Goal: Register for event/course

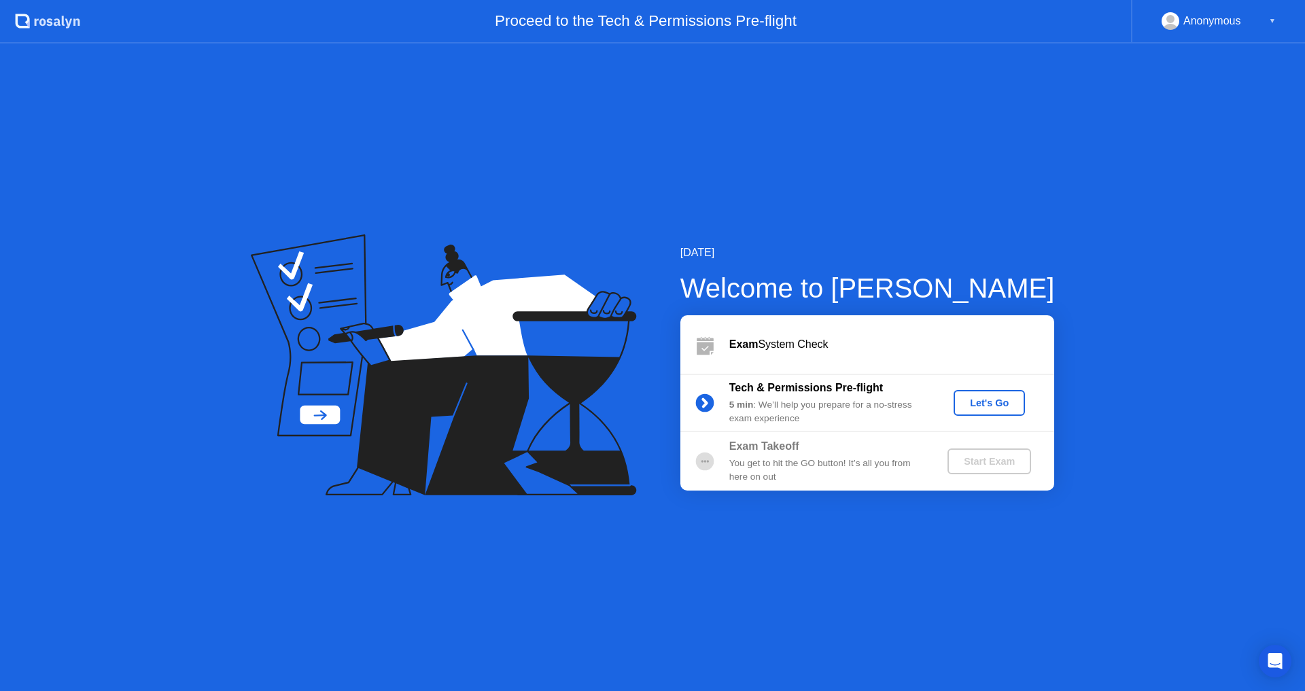
click at [978, 402] on div "Let's Go" at bounding box center [989, 403] width 60 height 11
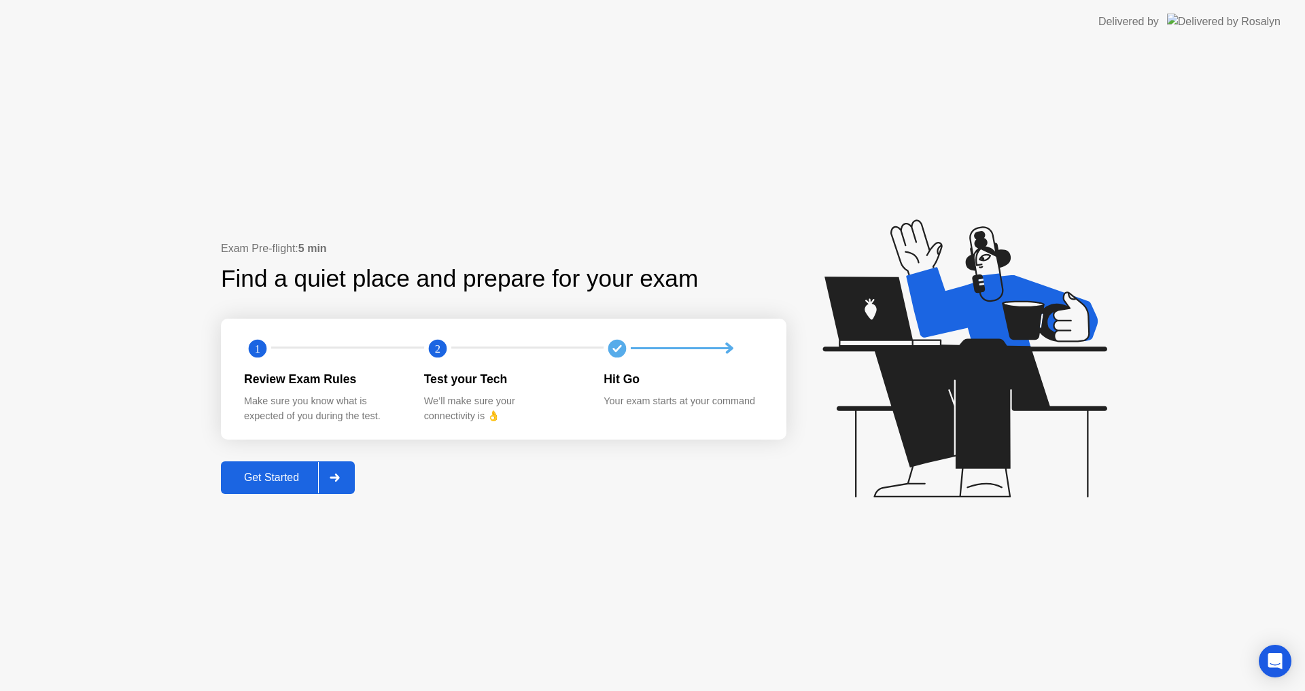
click at [302, 476] on div "Get Started" at bounding box center [271, 478] width 93 height 12
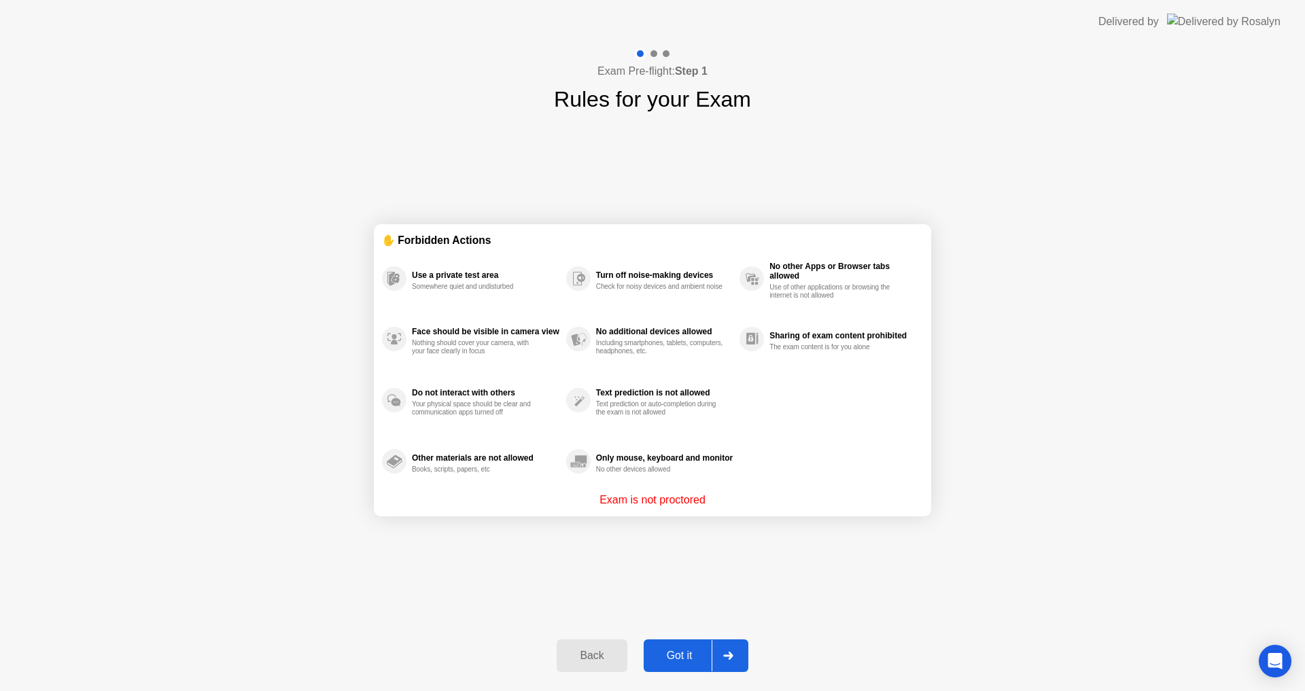
click at [688, 658] on div "Got it" at bounding box center [680, 656] width 64 height 12
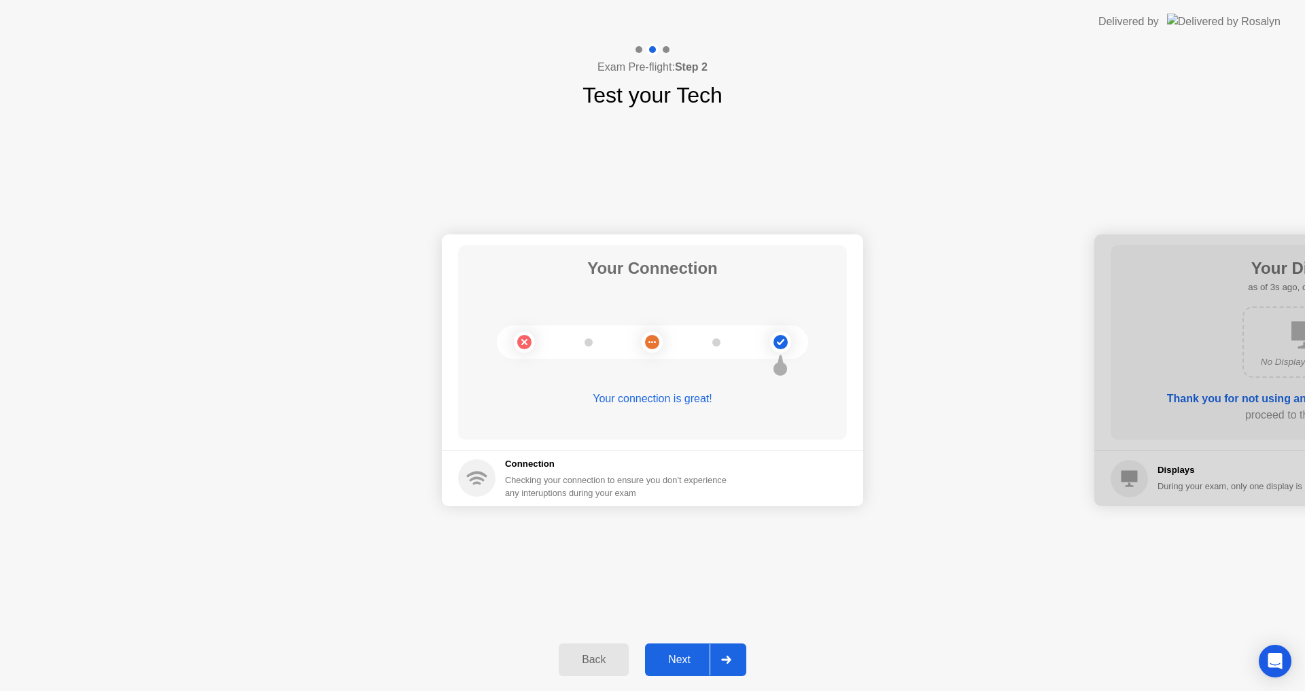
click at [700, 656] on div "Next" at bounding box center [679, 660] width 60 height 12
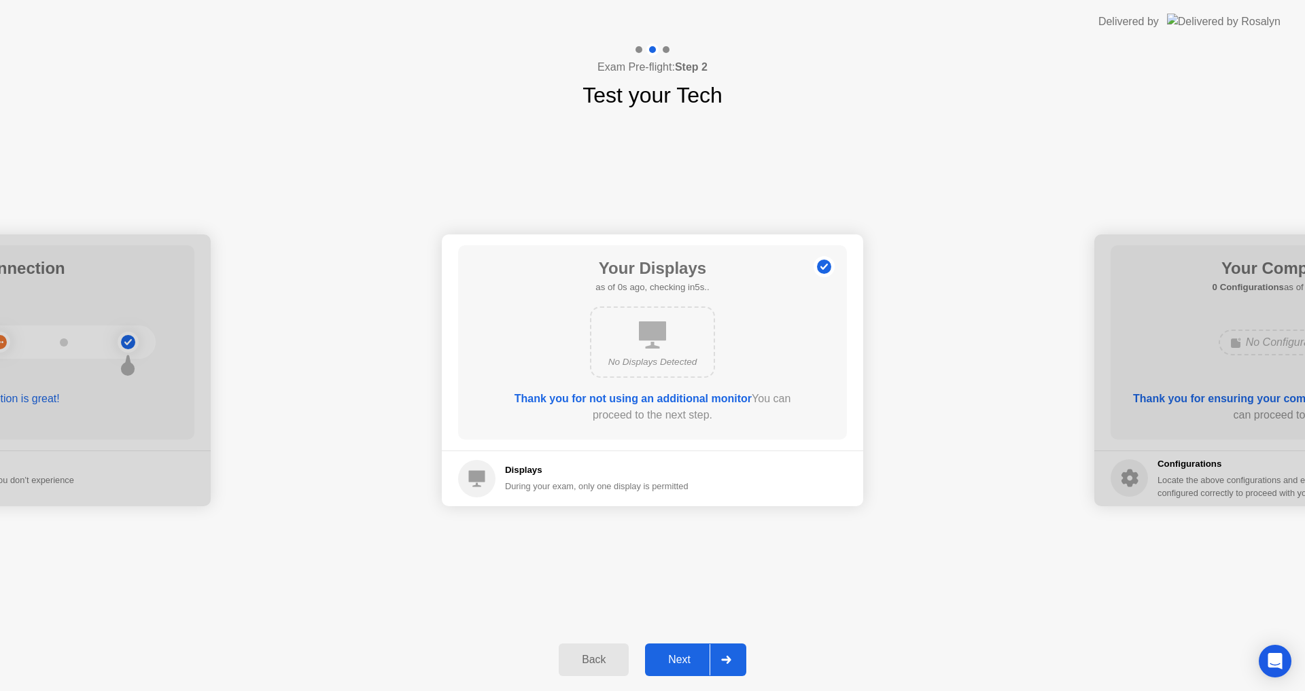
click at [690, 655] on div "Next" at bounding box center [679, 660] width 60 height 12
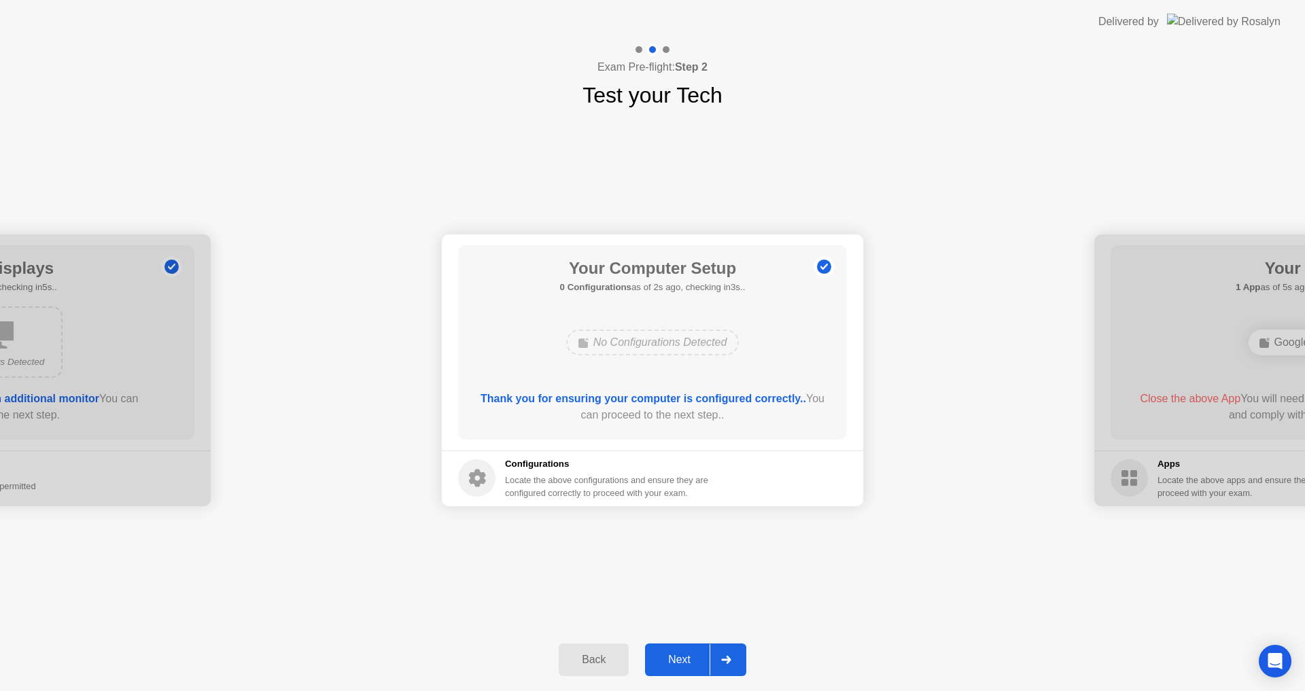
click at [689, 663] on div "Next" at bounding box center [679, 660] width 60 height 12
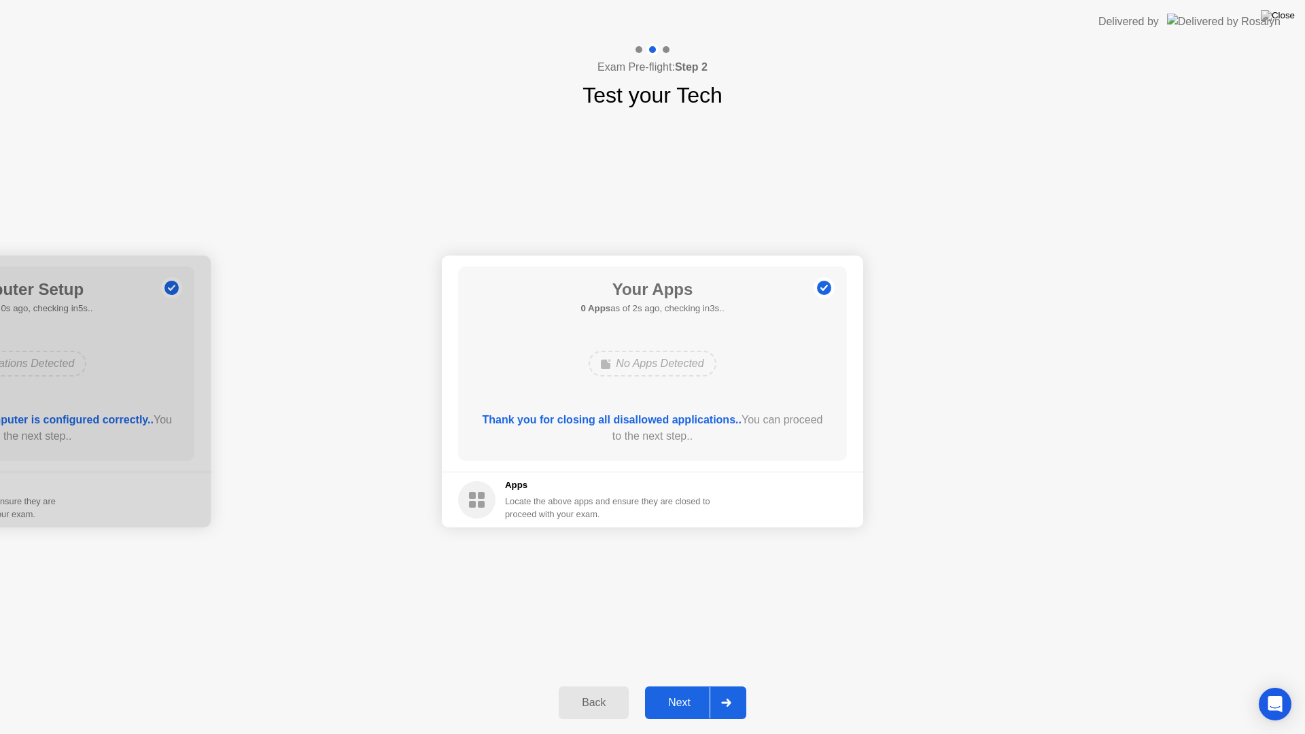
click at [690, 690] on div "Next" at bounding box center [679, 703] width 60 height 12
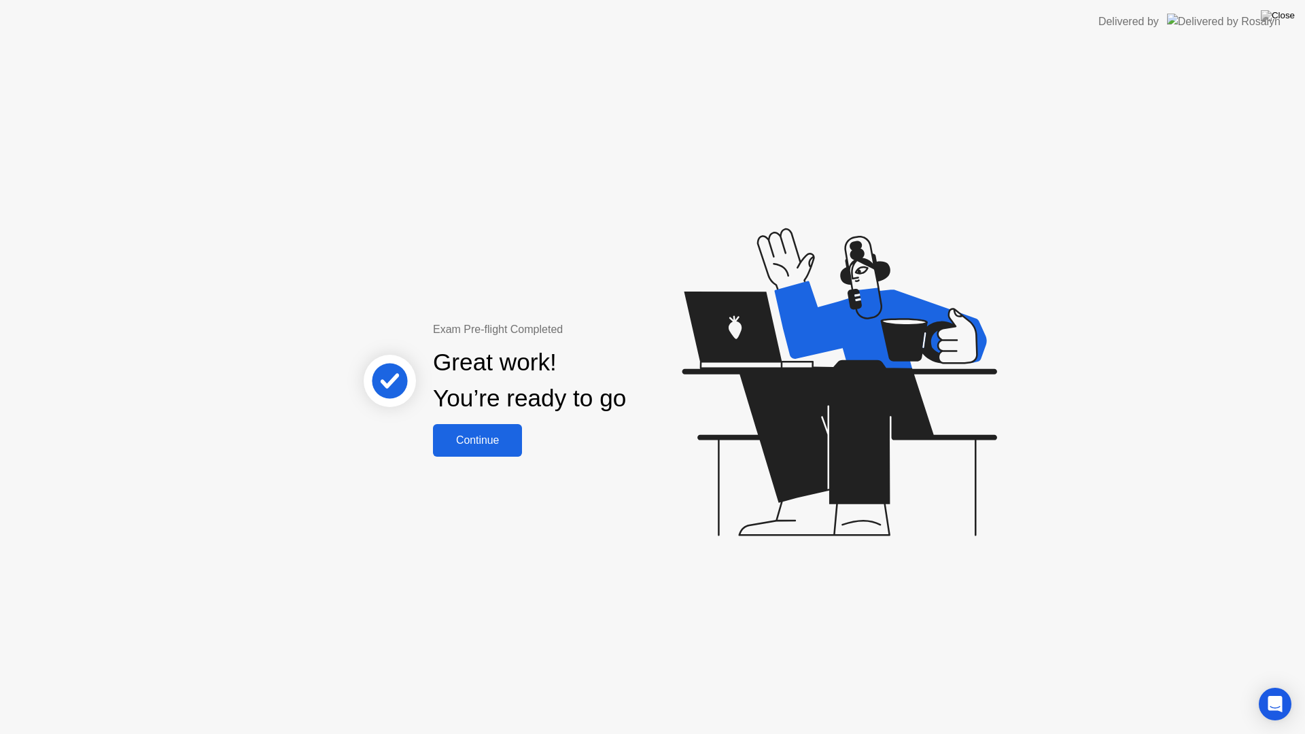
click at [485, 446] on div "Continue" at bounding box center [477, 440] width 81 height 12
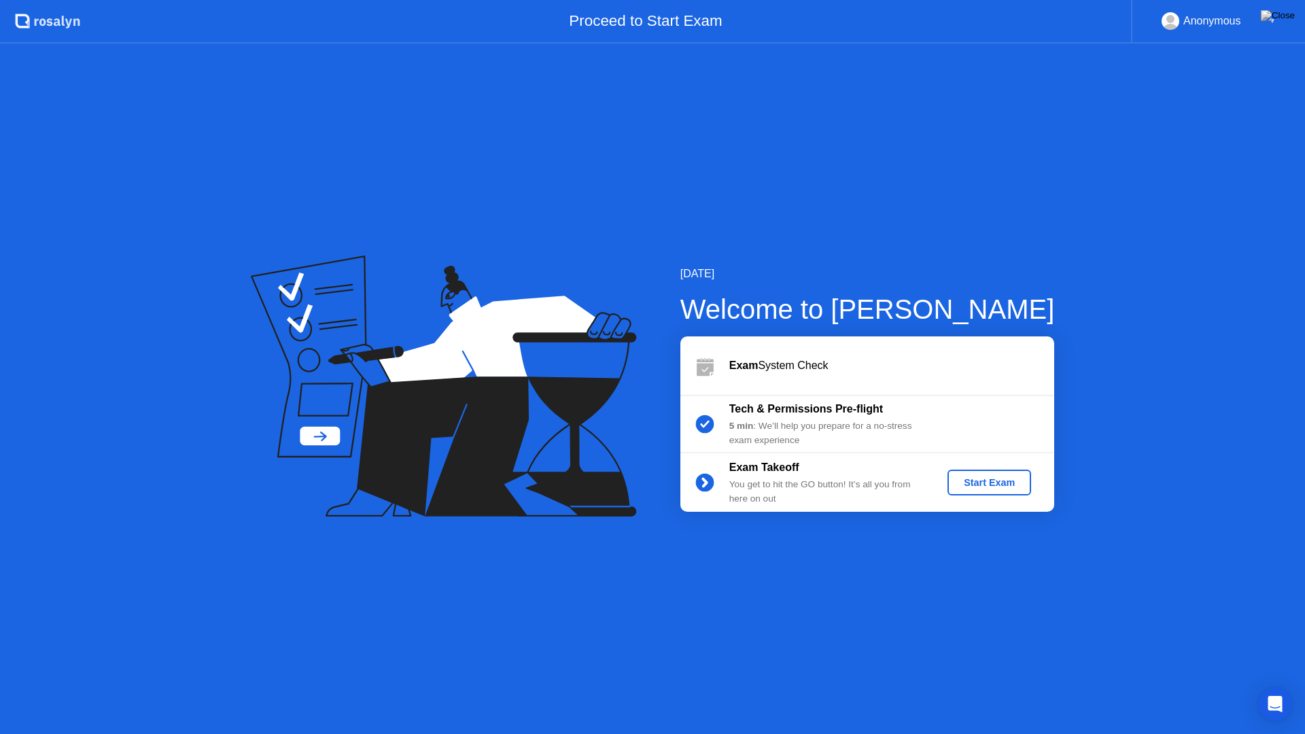
click at [997, 487] on div "Start Exam" at bounding box center [989, 482] width 73 height 11
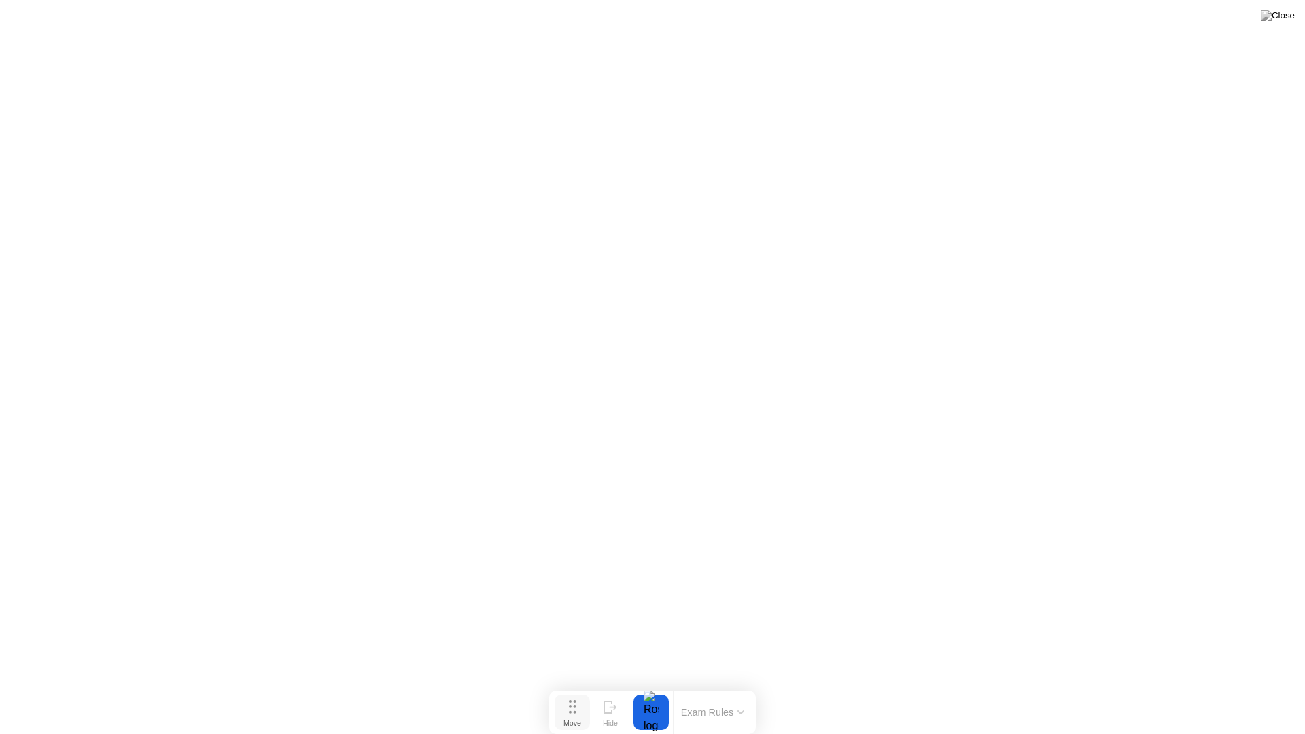
click at [571, 690] on icon at bounding box center [572, 707] width 7 height 14
drag, startPoint x: 572, startPoint y: 713, endPoint x: 575, endPoint y: 706, distance: 7.3
click at [575, 690] on icon at bounding box center [574, 700] width 7 height 14
drag, startPoint x: 575, startPoint y: 706, endPoint x: 573, endPoint y: 716, distance: 9.7
click at [573, 690] on button "Move" at bounding box center [572, 711] width 35 height 35
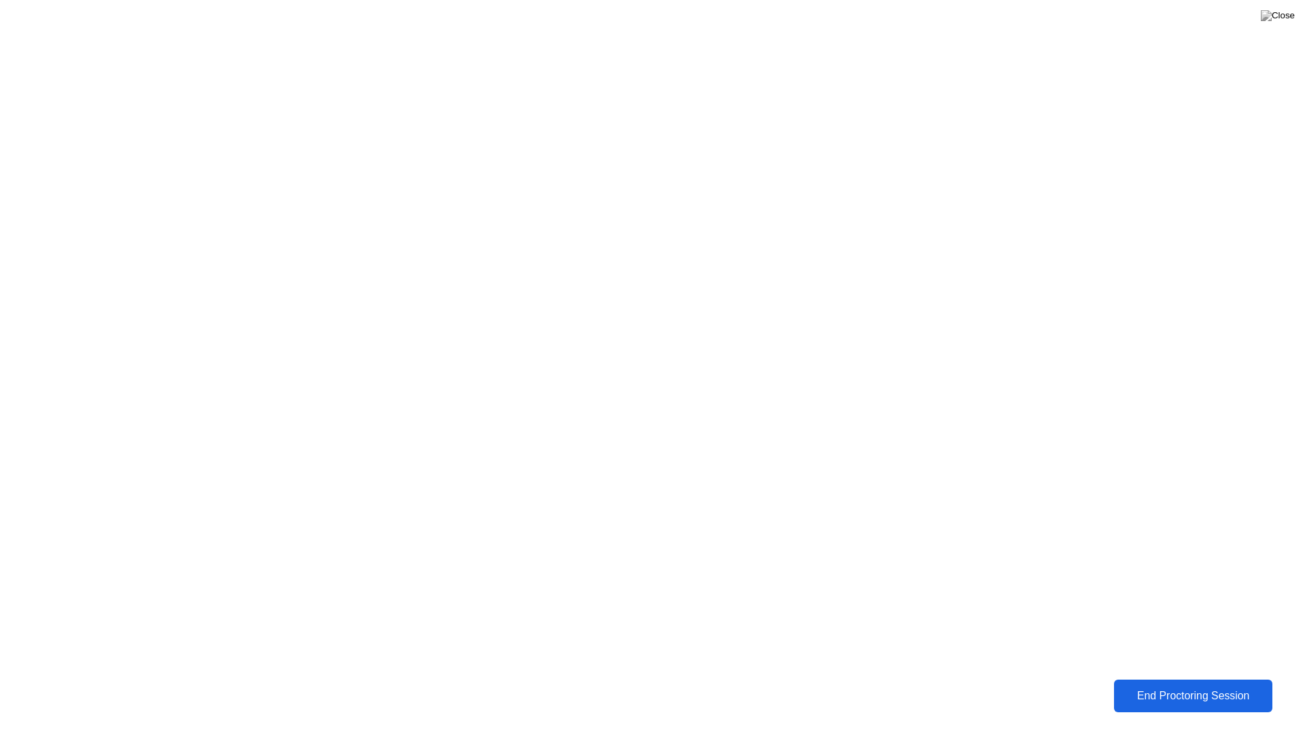
click at [1180, 690] on div "End Proctoring Session" at bounding box center [1193, 696] width 151 height 12
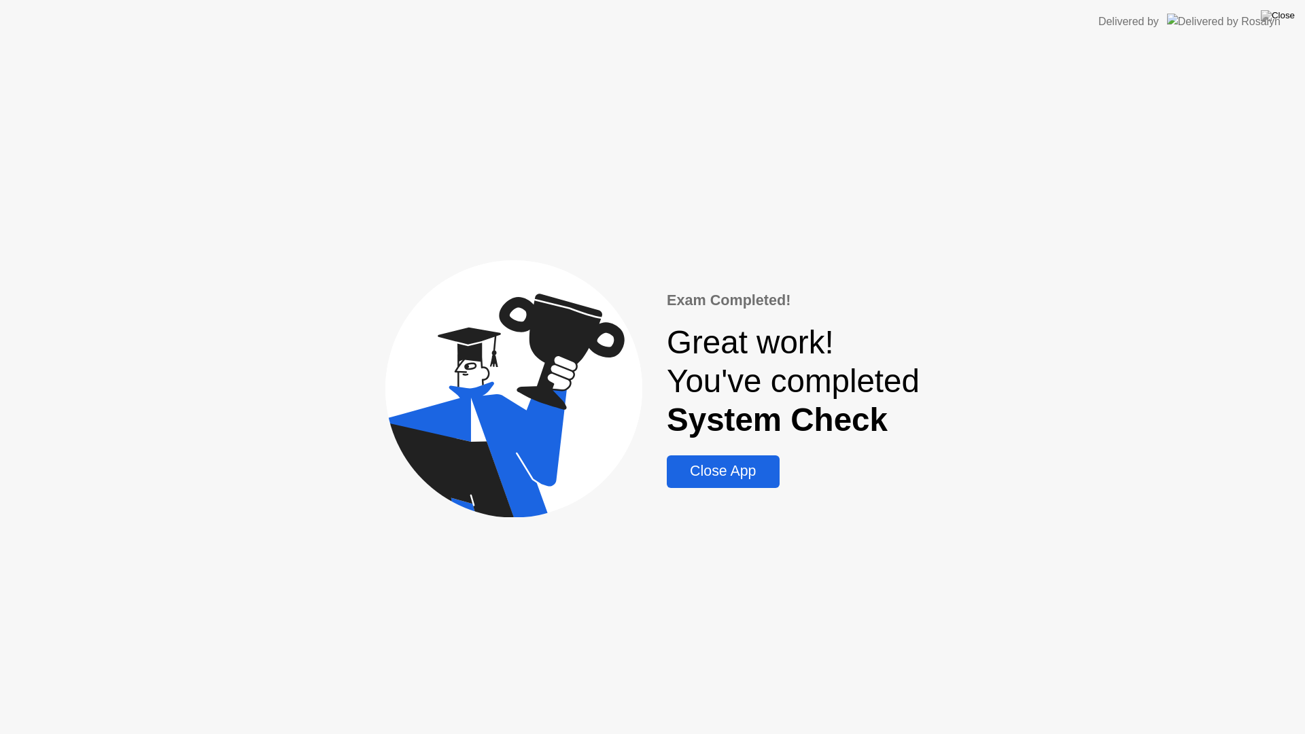
click at [743, 477] on div "Close App" at bounding box center [723, 471] width 104 height 17
